Goal: Task Accomplishment & Management: Use online tool/utility

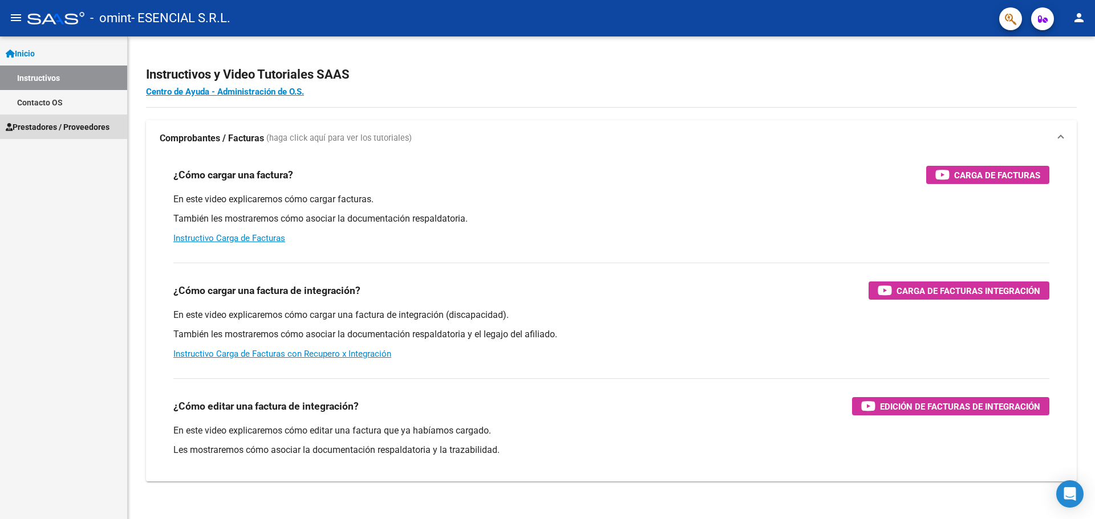
click at [39, 127] on span "Prestadores / Proveedores" at bounding box center [58, 127] width 104 height 13
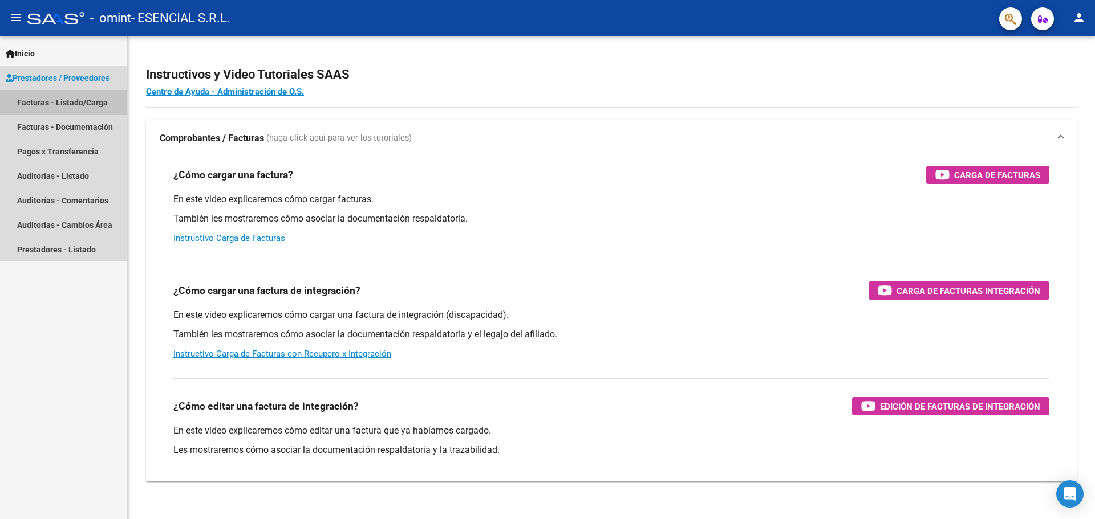
click at [48, 100] on link "Facturas - Listado/Carga" at bounding box center [63, 102] width 127 height 25
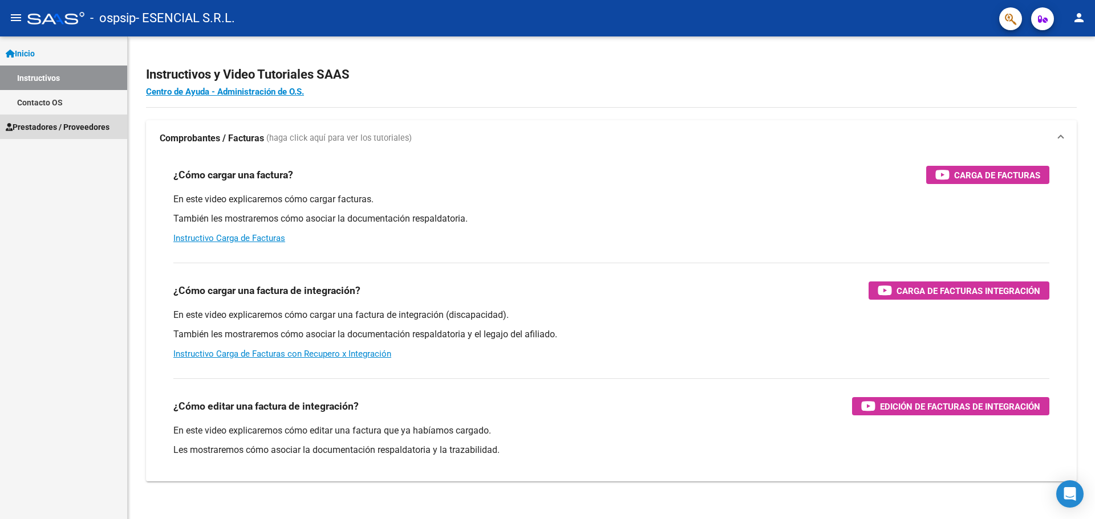
click at [47, 131] on span "Prestadores / Proveedores" at bounding box center [58, 127] width 104 height 13
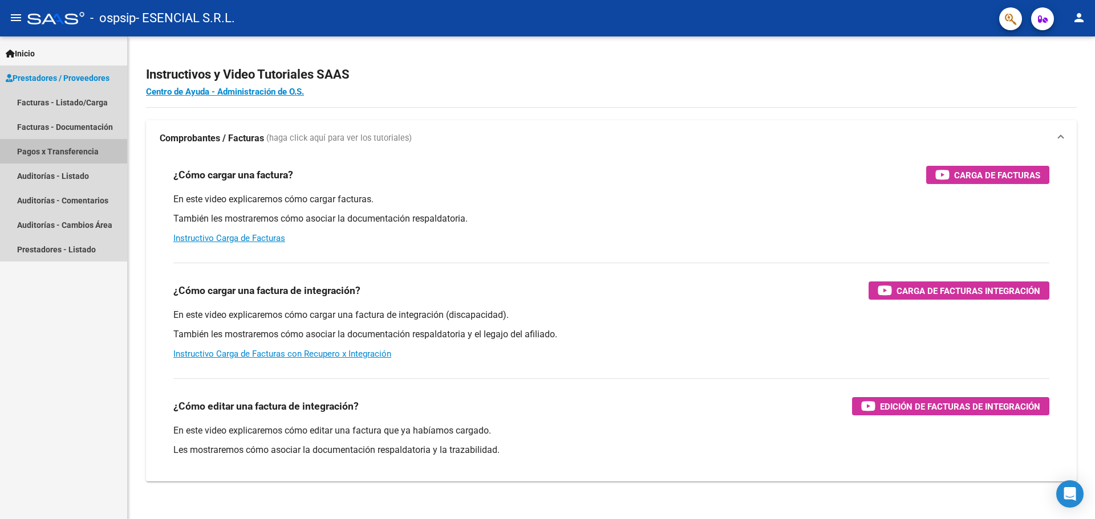
click at [67, 149] on link "Pagos x Transferencia" at bounding box center [63, 151] width 127 height 25
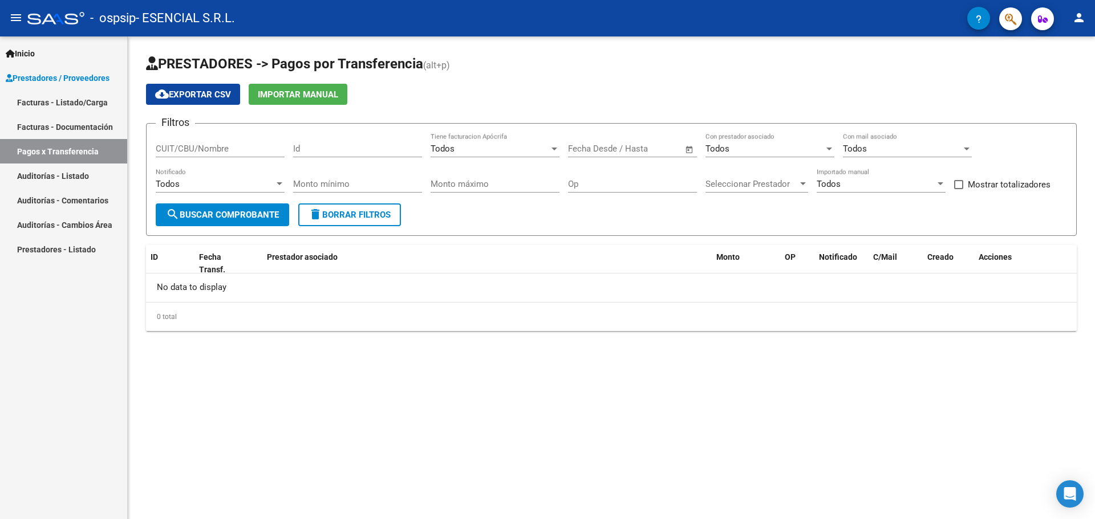
click at [58, 106] on link "Facturas - Listado/Carga" at bounding box center [63, 102] width 127 height 25
